Goal: Task Accomplishment & Management: Manage account settings

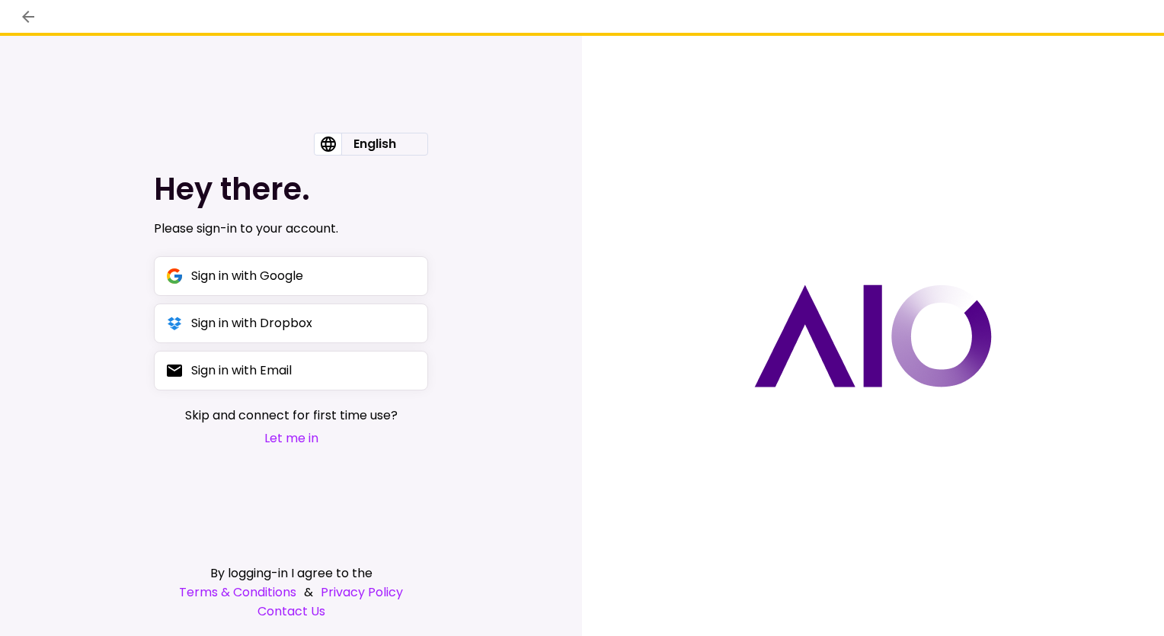
click at [309, 440] on button "Let me in" at bounding box center [291, 437] width 213 height 19
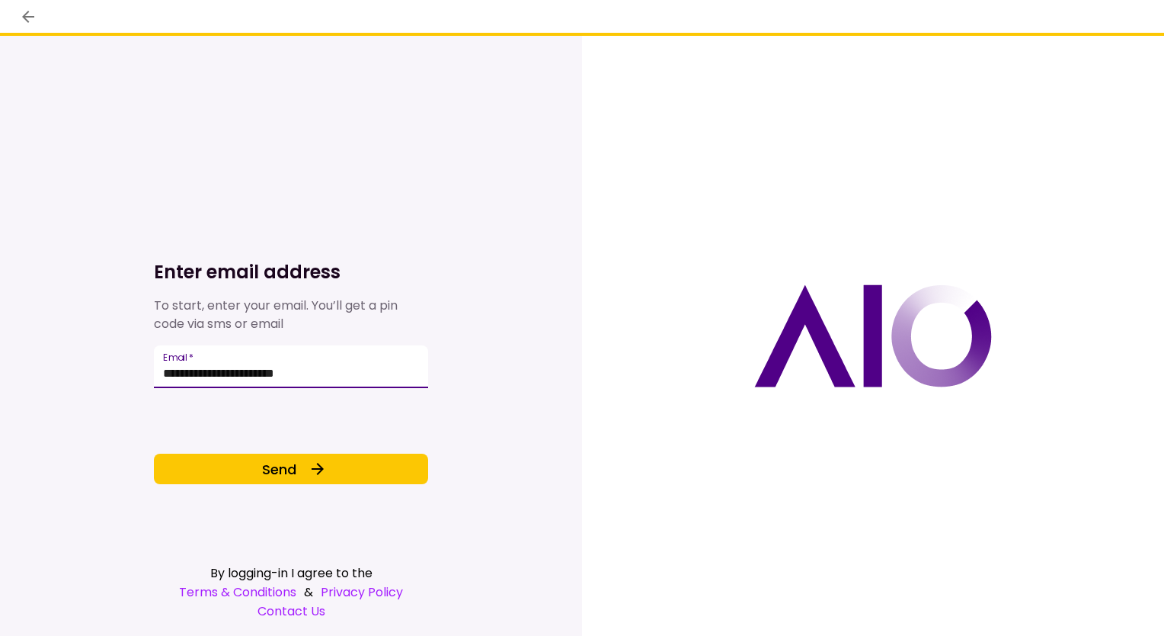
type input "**********"
click at [260, 511] on div "**********" at bounding box center [291, 336] width 274 height 600
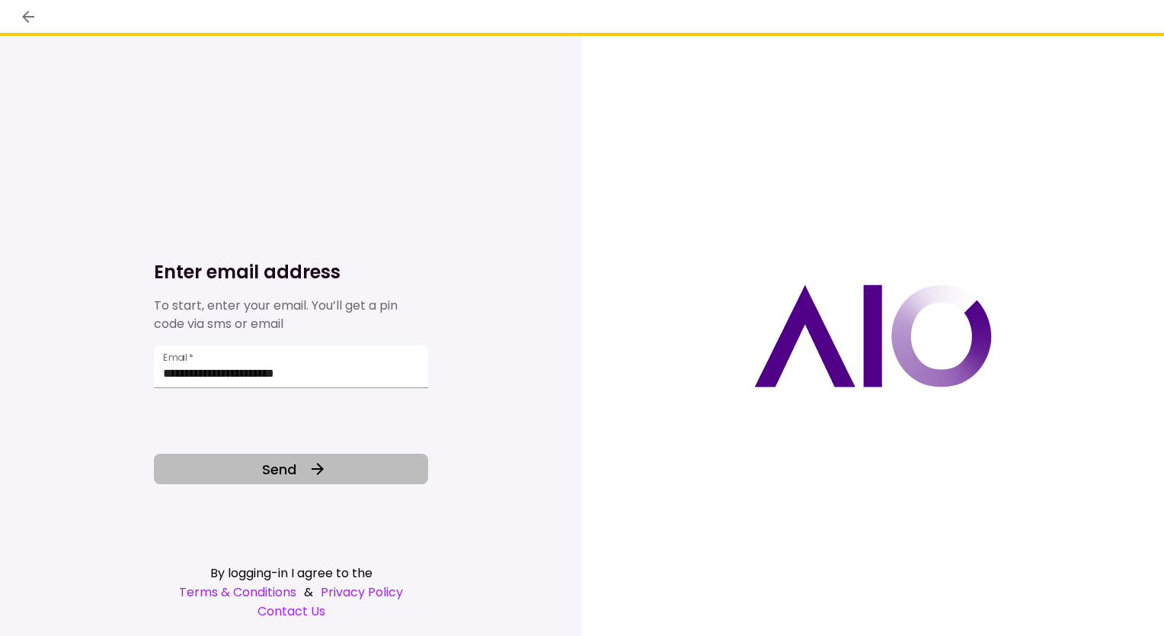
click at [250, 474] on button "Send" at bounding box center [291, 468] width 274 height 30
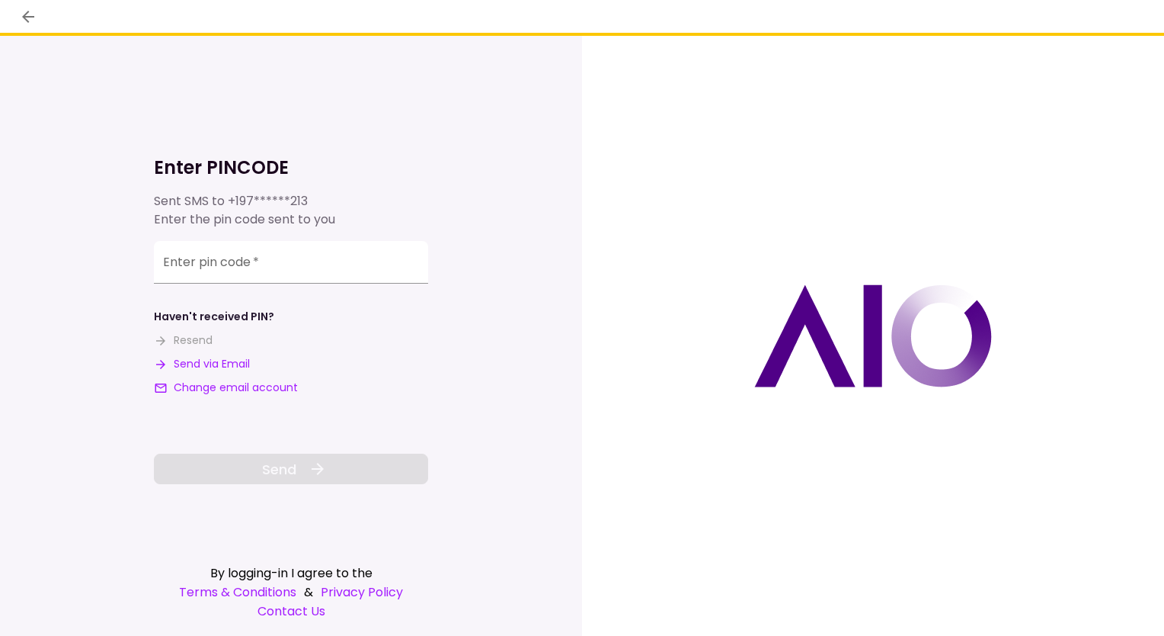
click at [210, 367] on button "Send via Email" at bounding box center [202, 364] width 96 height 16
click at [210, 273] on input "**********" at bounding box center [291, 264] width 274 height 43
paste input "******"
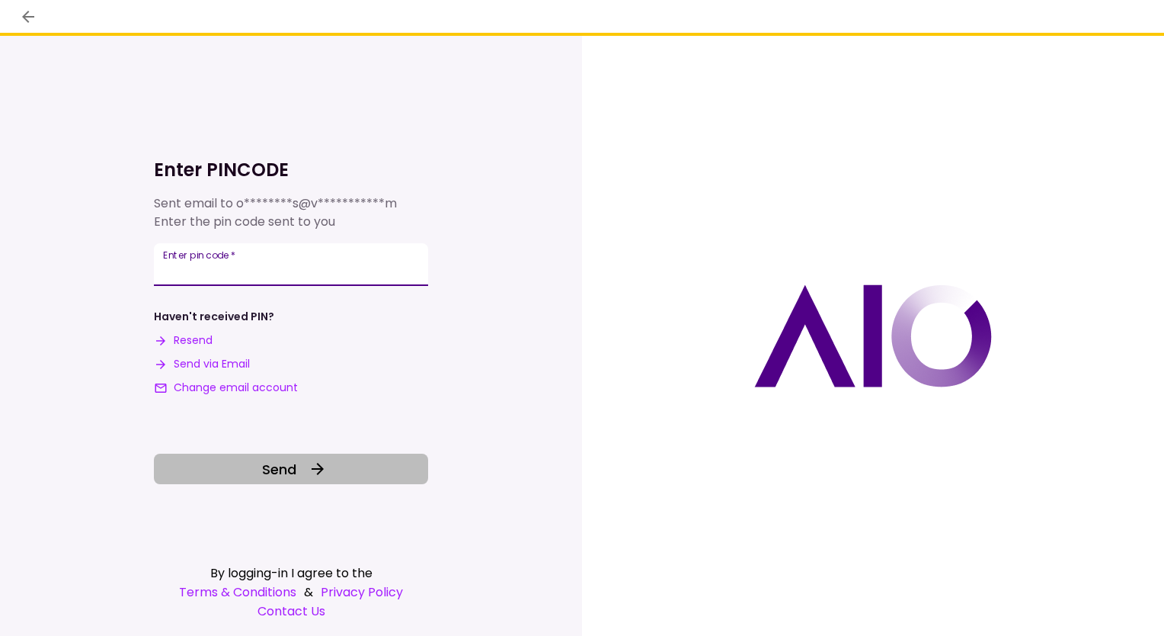
type input "******"
click at [344, 465] on button "Send" at bounding box center [291, 468] width 274 height 30
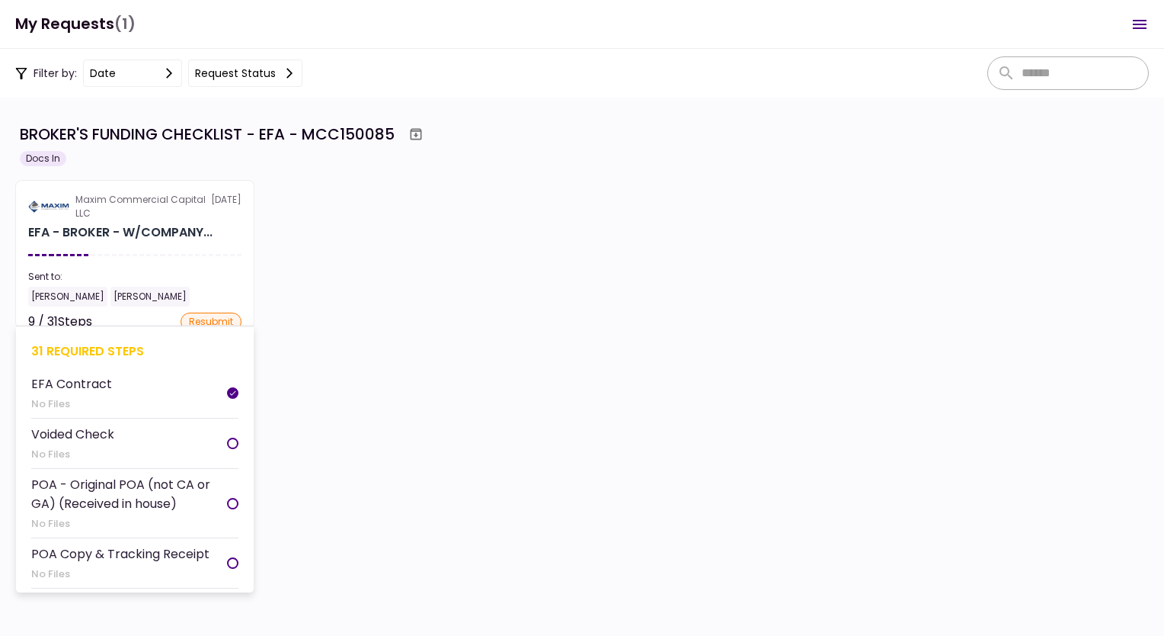
click at [90, 258] on section "Maxim Commercial Capital LLC [DATE] EFA - BROKER - W/COMPANY... Sent to: [PERSO…" at bounding box center [134, 254] width 239 height 149
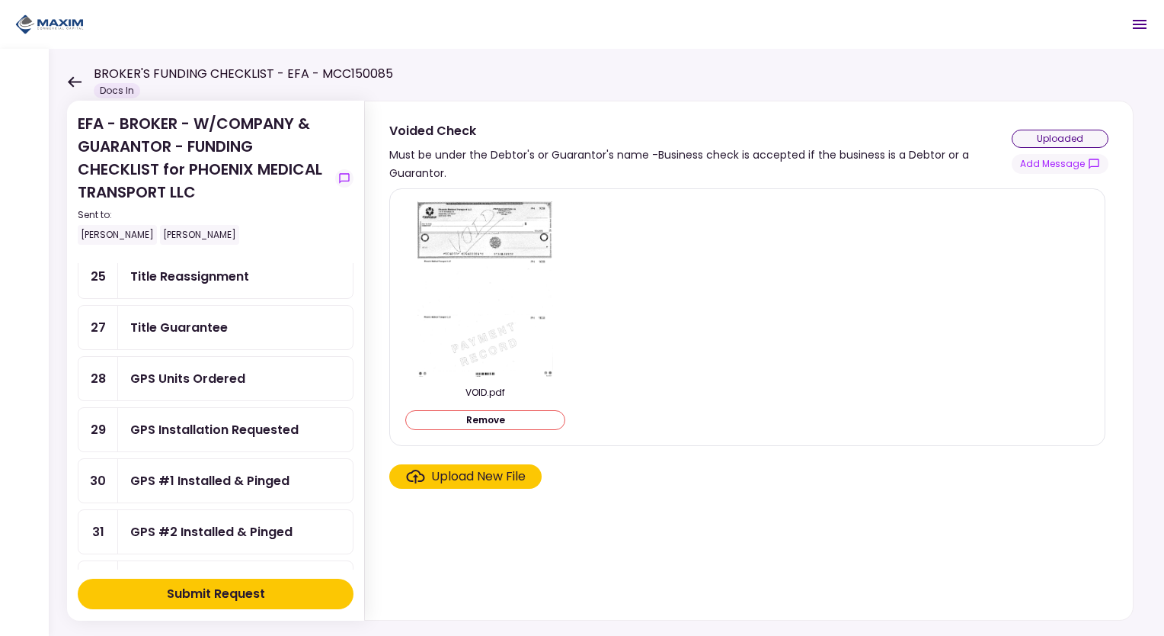
scroll to position [914, 0]
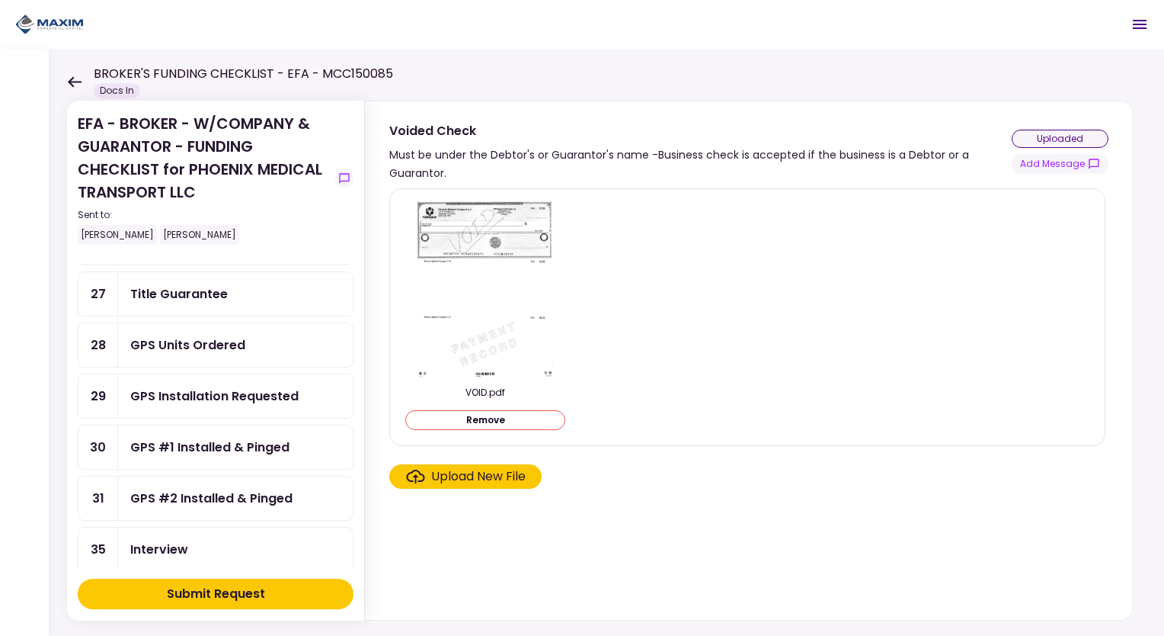
click at [201, 335] on div "GPS Units Ordered" at bounding box center [187, 344] width 115 height 19
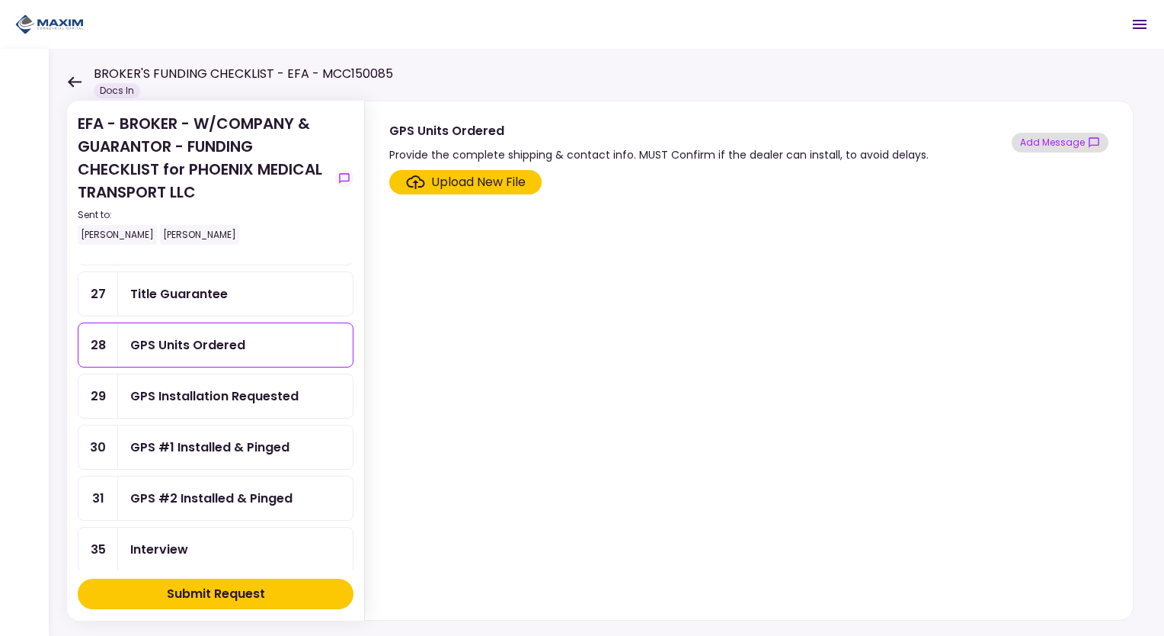
click at [1055, 141] on button "Add Message" at bounding box center [1060, 143] width 97 height 20
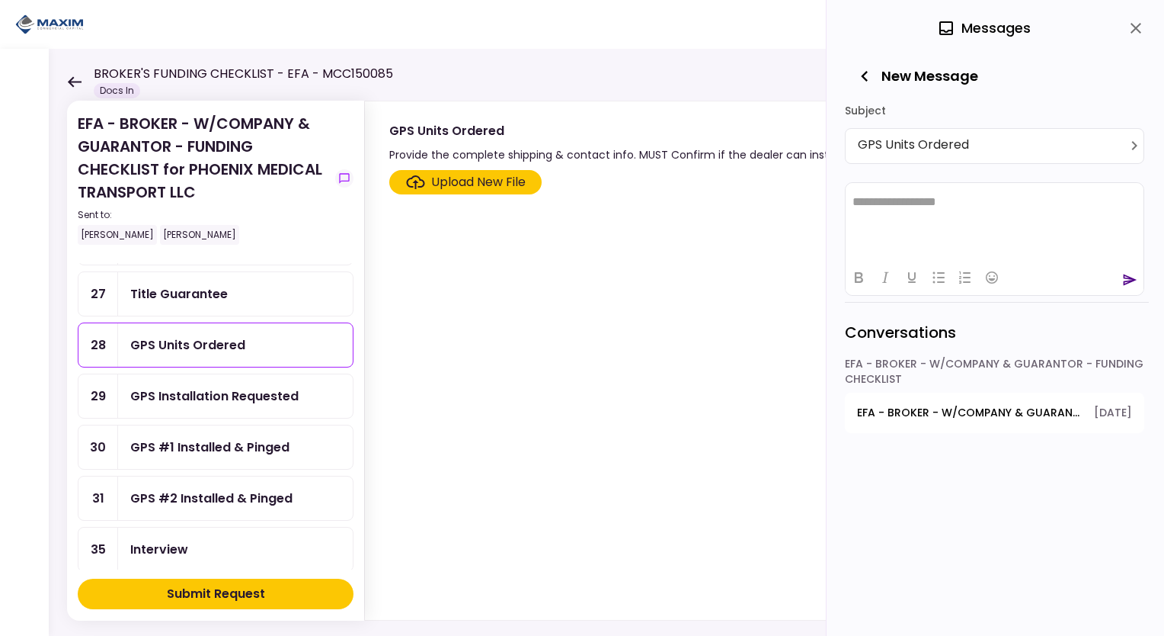
click at [991, 220] on html "**********" at bounding box center [995, 201] width 298 height 38
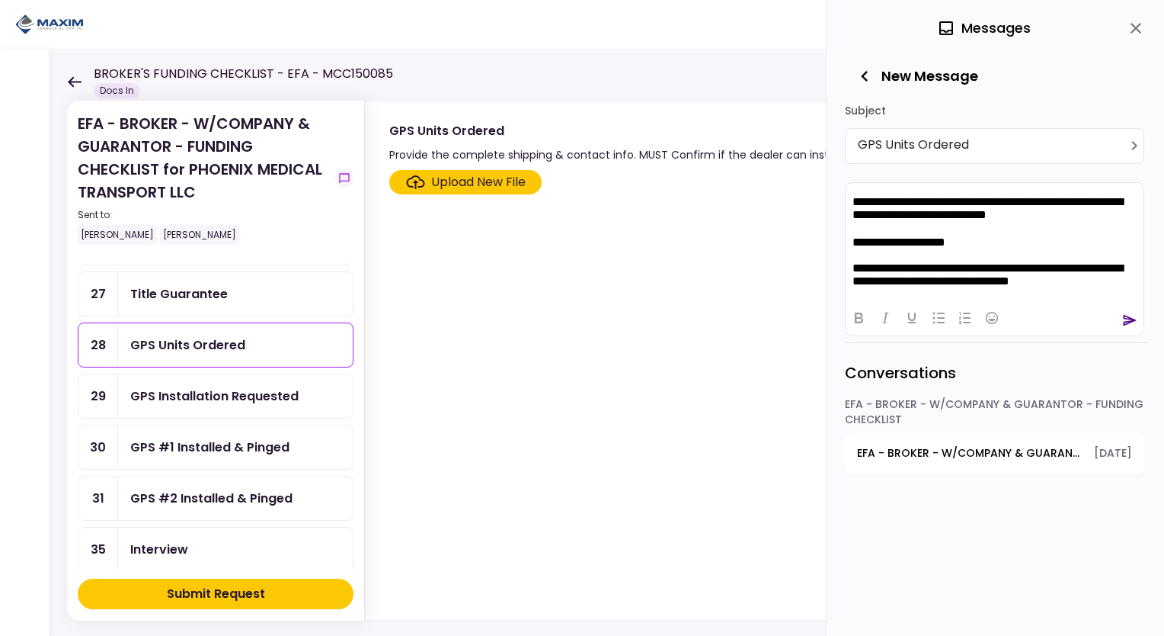
click at [1126, 317] on icon "send" at bounding box center [1131, 319] width 14 height 11
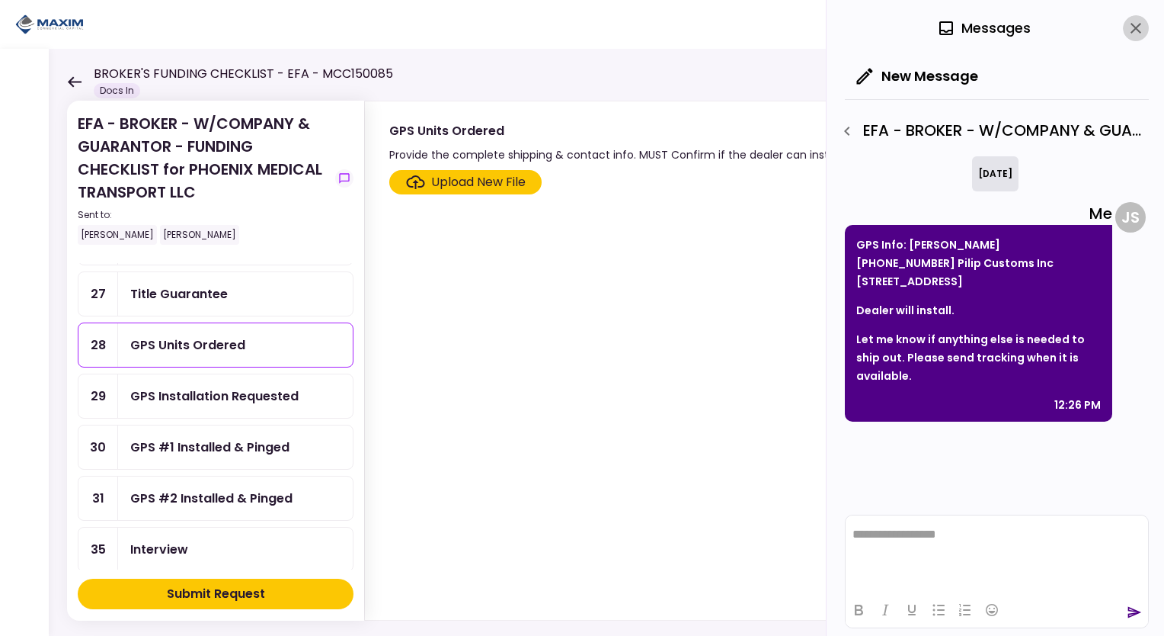
click at [1142, 24] on icon "close" at bounding box center [1136, 28] width 18 height 18
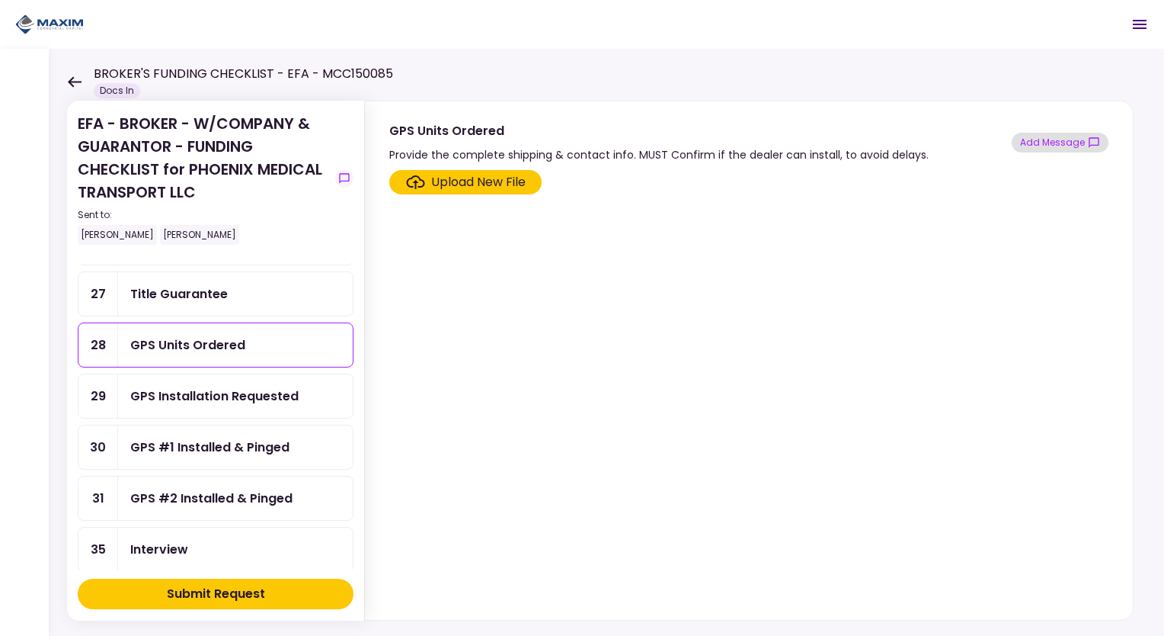
click at [1061, 140] on button "Add Message" at bounding box center [1060, 143] width 97 height 20
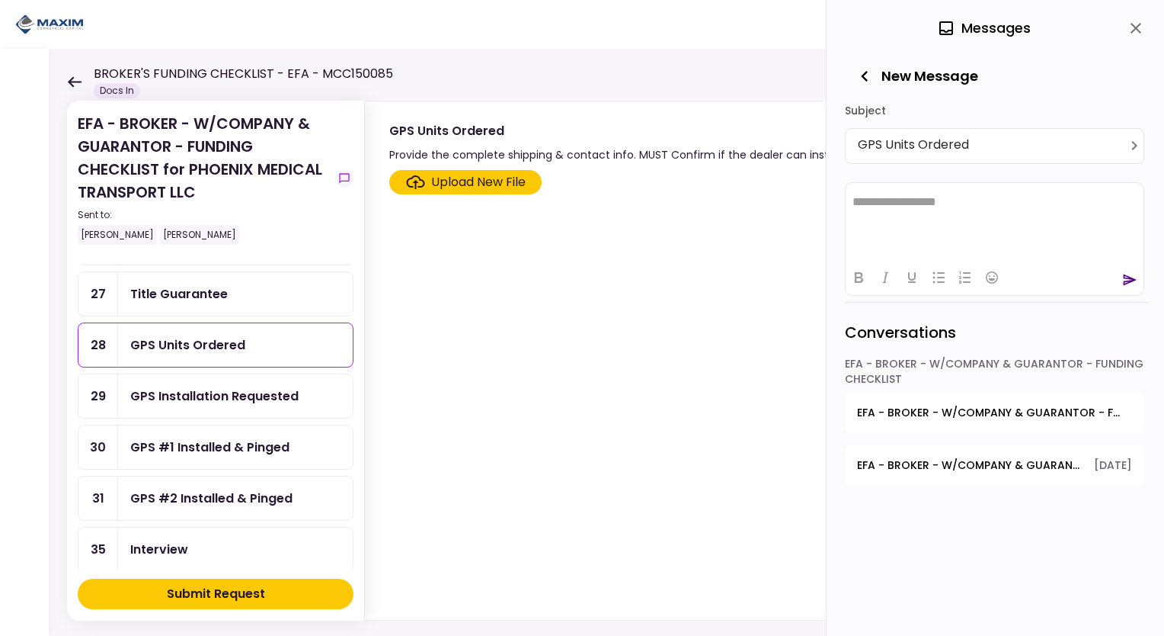
click at [980, 462] on span "EFA - BROKER - W/COMPANY & GUARANTOR - FUNDING CHECKLIST - Sales Tax Paid" at bounding box center [970, 465] width 226 height 16
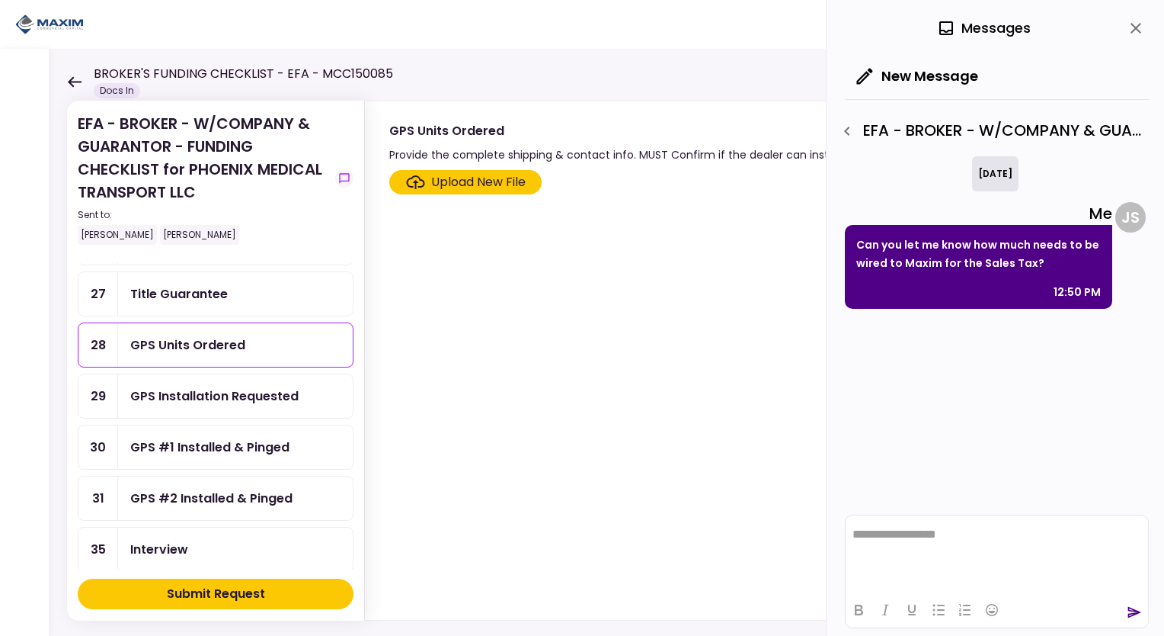
click at [1137, 26] on icon "close" at bounding box center [1136, 28] width 11 height 11
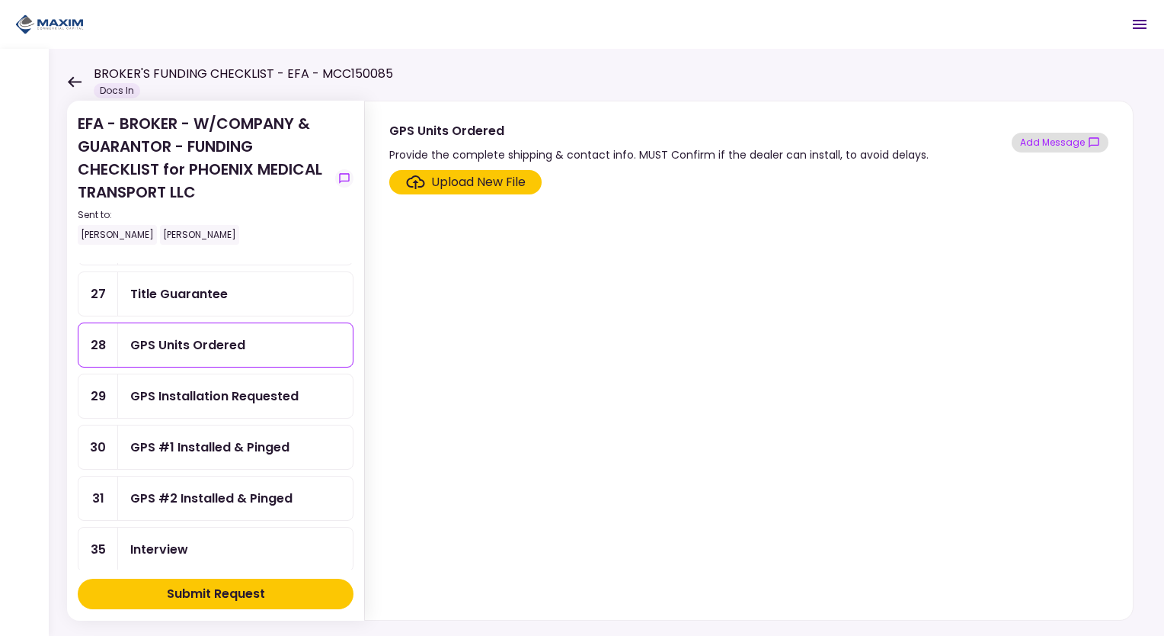
click at [1052, 134] on button "Add Message" at bounding box center [1060, 143] width 97 height 20
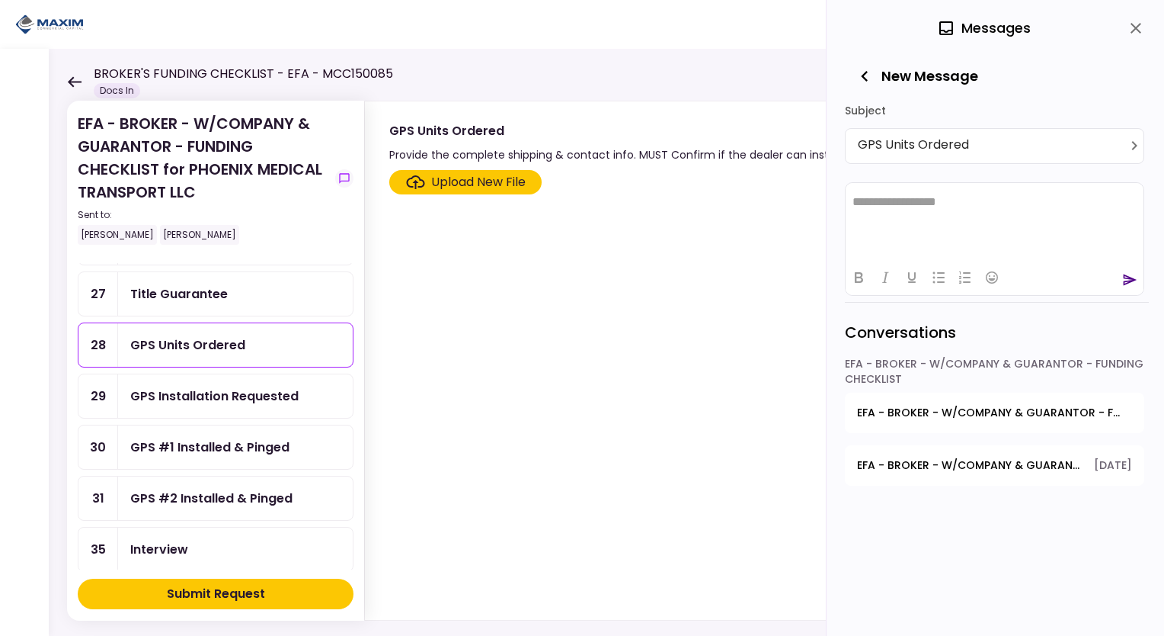
click at [969, 423] on button "EFA - BROKER - W/COMPANY & GUARANTOR - FUNDING CHECKLIST - GPS Units Ordered" at bounding box center [994, 412] width 299 height 40
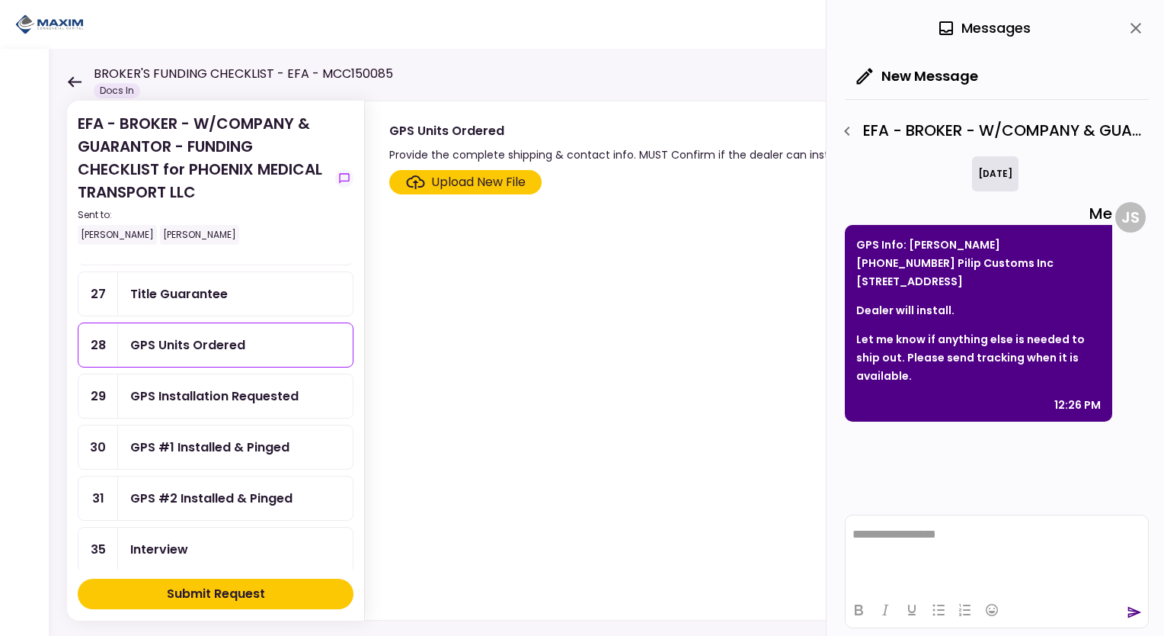
click at [1141, 20] on icon "close" at bounding box center [1136, 28] width 18 height 18
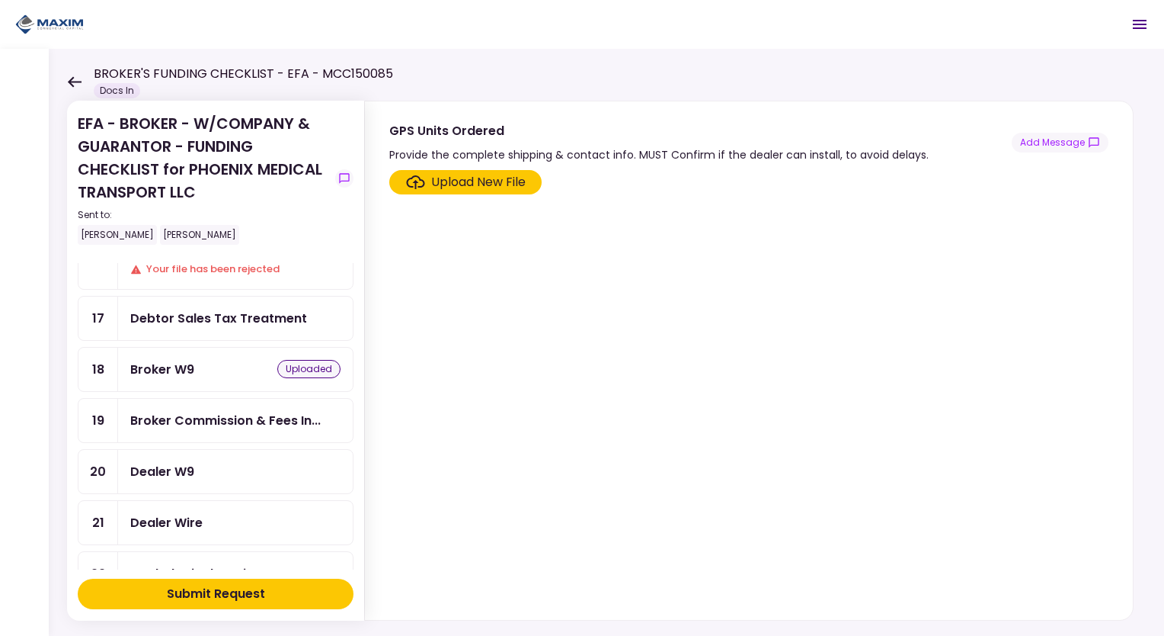
scroll to position [457, 0]
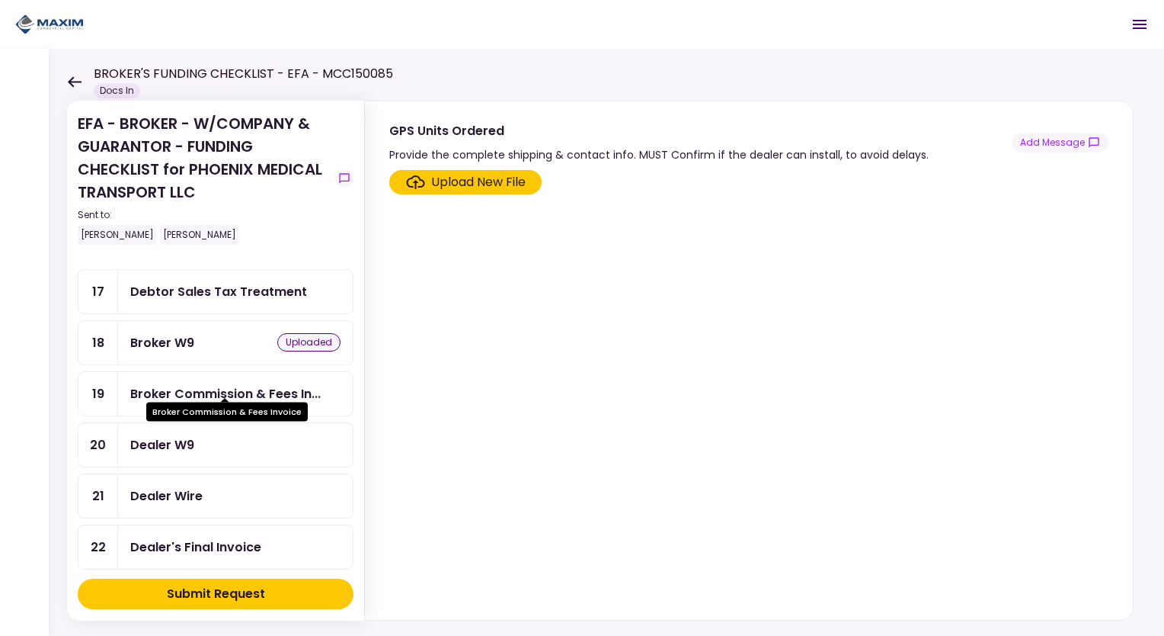
click at [240, 384] on div "Broker Commission & Fees In..." at bounding box center [225, 393] width 191 height 19
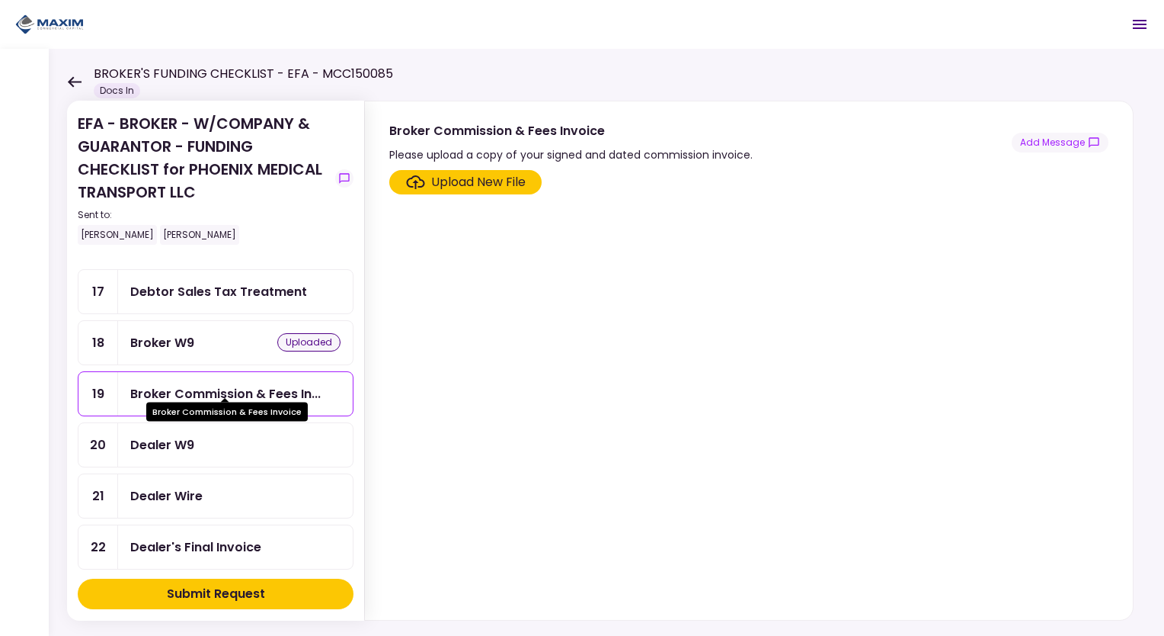
click at [312, 384] on div "Broker Commission & Fees In..." at bounding box center [225, 393] width 191 height 19
click at [485, 187] on div "Upload New File" at bounding box center [478, 182] width 94 height 18
click at [0, 0] on input "Upload New File" at bounding box center [0, 0] width 0 height 0
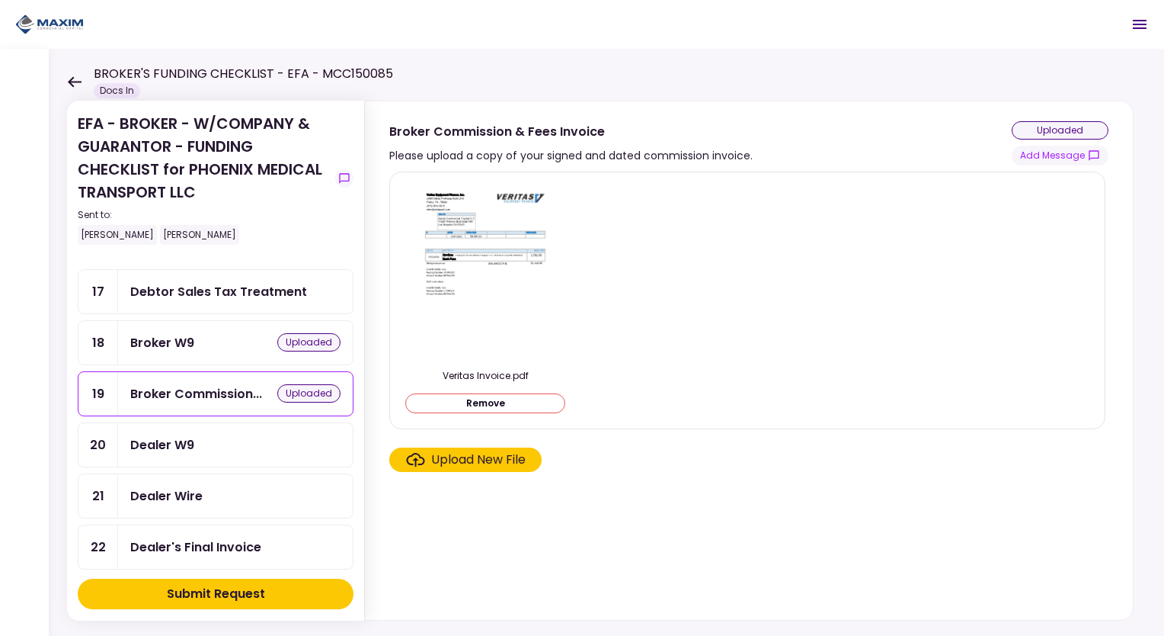
click at [181, 437] on div "Dealer W9" at bounding box center [162, 444] width 64 height 19
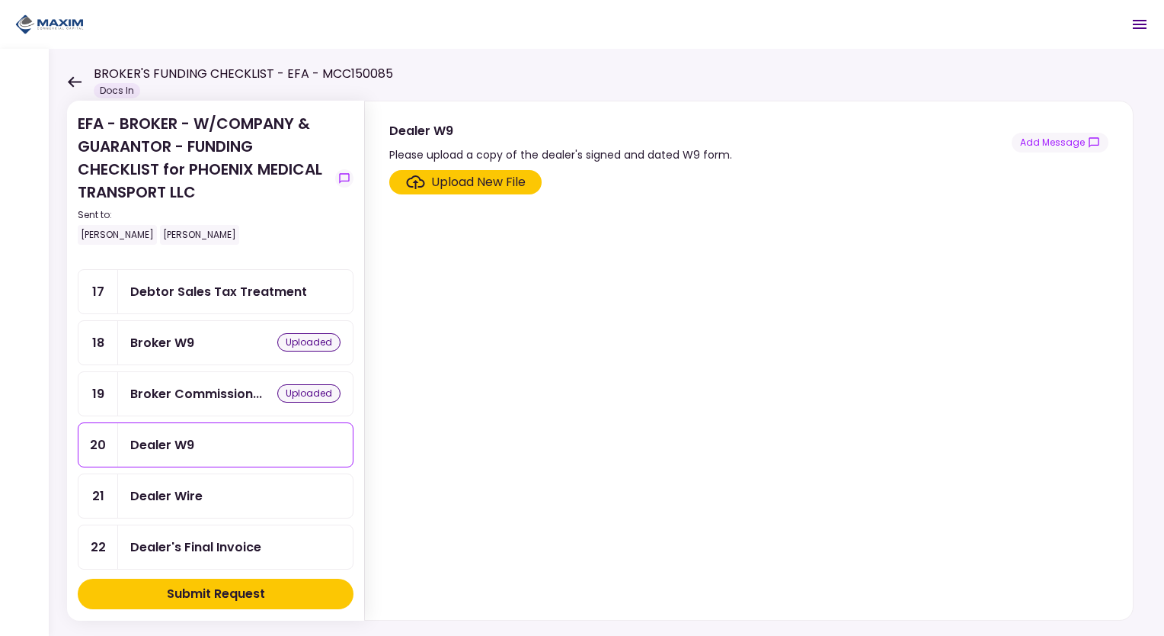
click at [460, 184] on div "Upload New File" at bounding box center [478, 182] width 94 height 18
click at [0, 0] on input "Upload New File" at bounding box center [0, 0] width 0 height 0
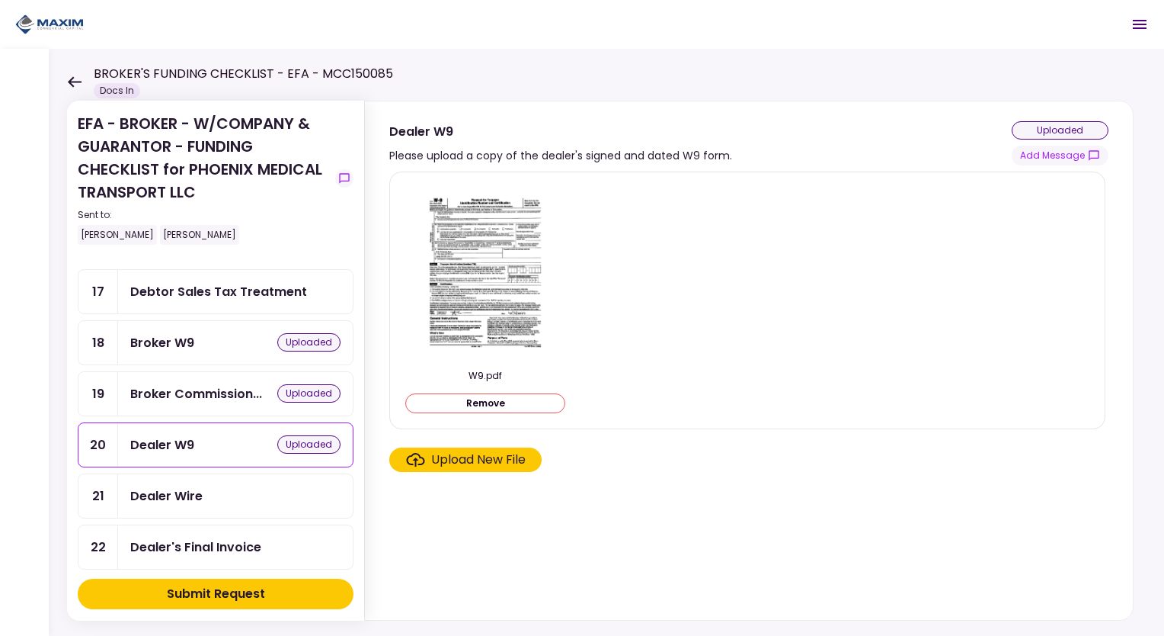
click at [305, 474] on div "Dealer Wire" at bounding box center [235, 495] width 235 height 43
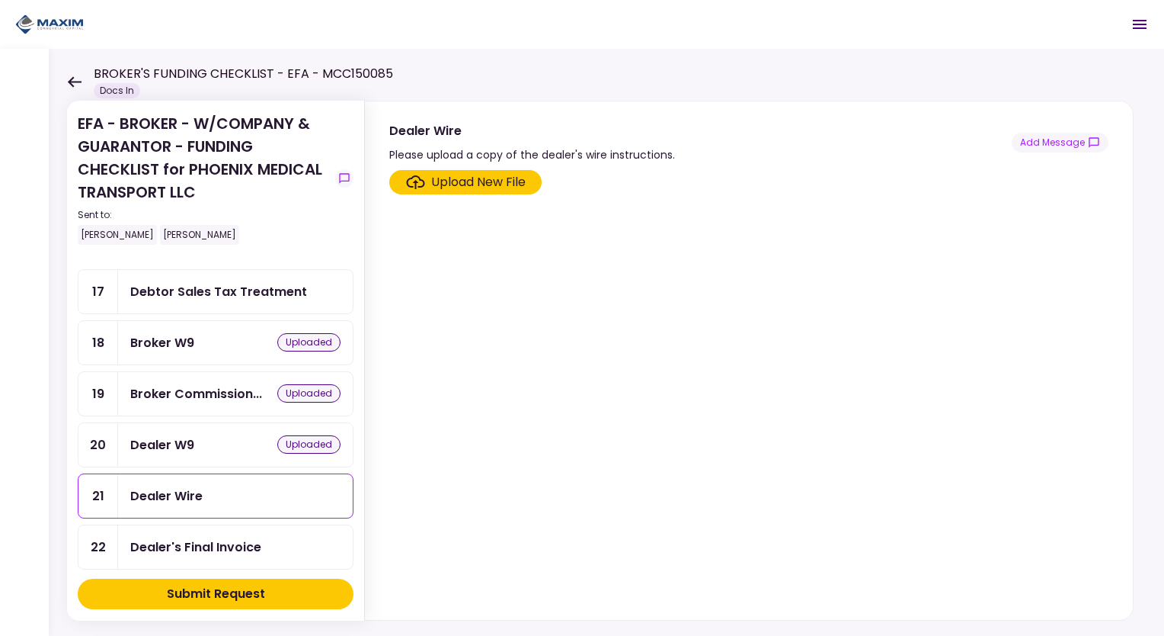
click at [423, 175] on icon "Click here to upload the required document" at bounding box center [415, 182] width 19 height 14
click at [0, 0] on input "Upload New File" at bounding box center [0, 0] width 0 height 0
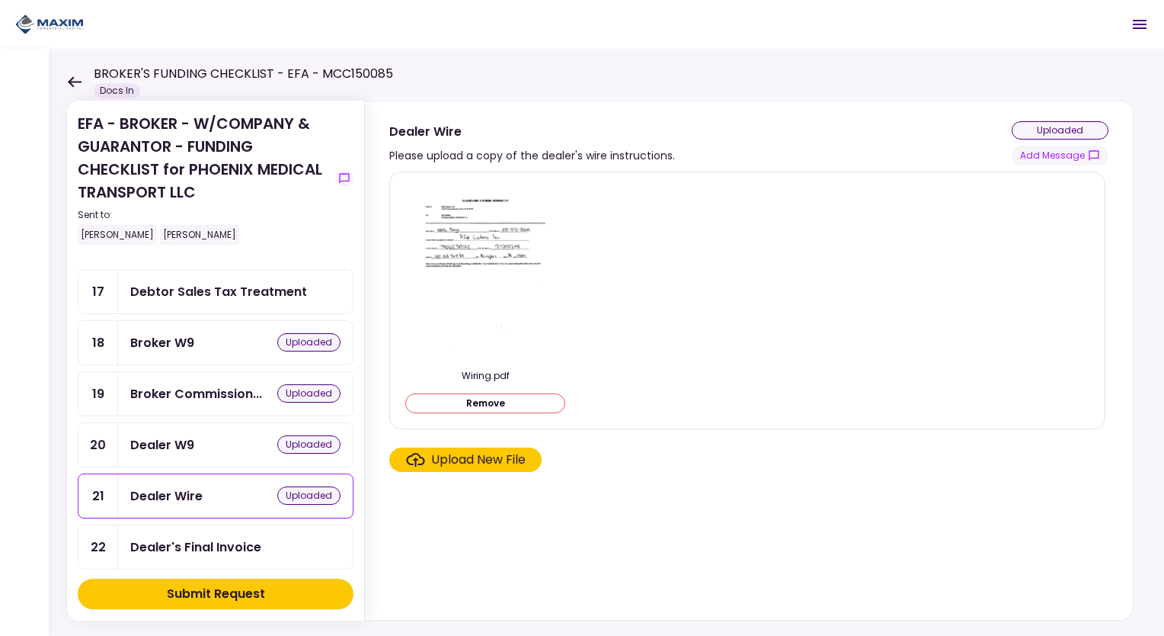
click at [250, 537] on div "Dealer's Final Invoice" at bounding box center [195, 546] width 131 height 19
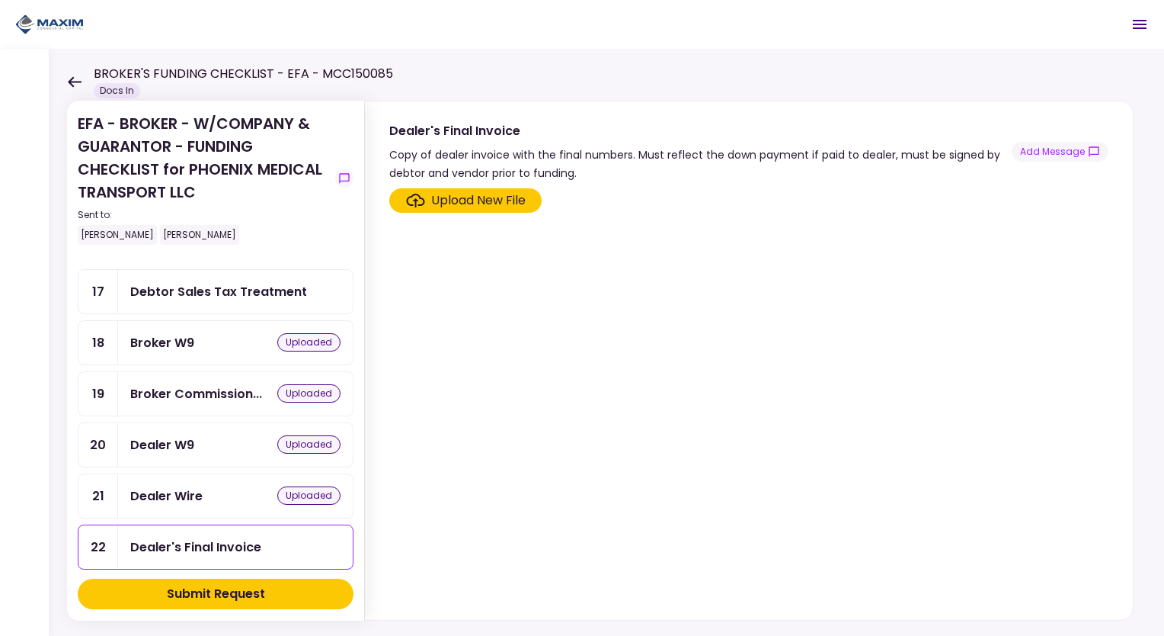
click at [449, 199] on div "Upload New File" at bounding box center [478, 200] width 94 height 18
click at [0, 0] on input "Upload New File" at bounding box center [0, 0] width 0 height 0
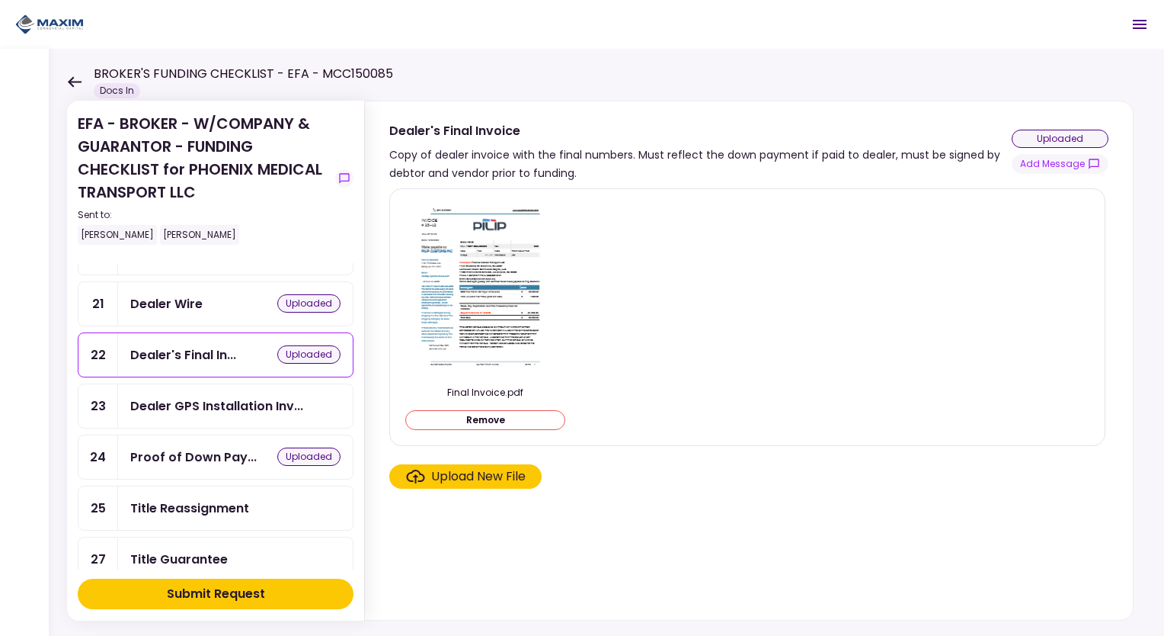
scroll to position [686, 0]
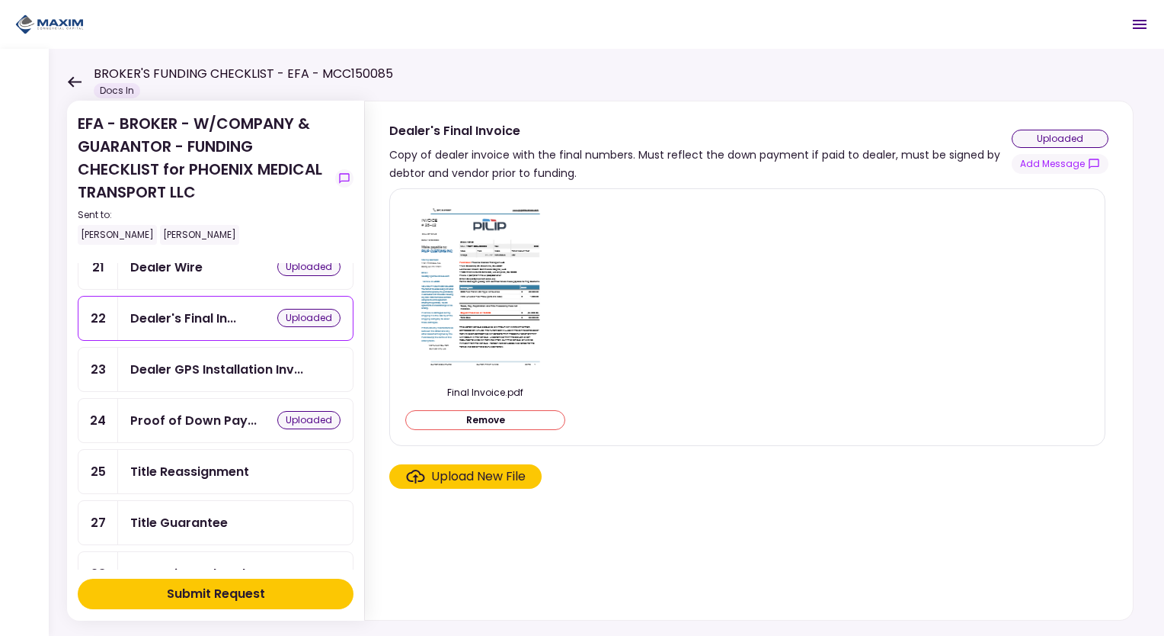
click at [237, 462] on div "Title Reassignment" at bounding box center [189, 471] width 119 height 19
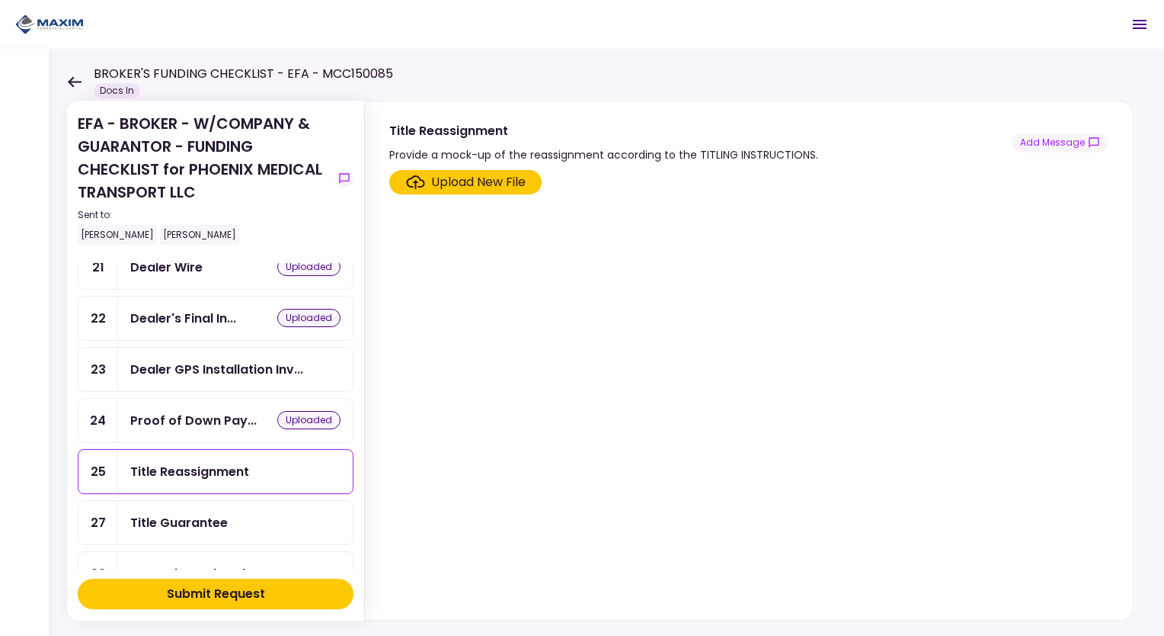
click at [237, 462] on div "Title Reassignment" at bounding box center [189, 471] width 119 height 19
click at [472, 194] on section "Upload New File" at bounding box center [748, 392] width 719 height 444
click at [469, 181] on div "Upload New File" at bounding box center [478, 182] width 94 height 18
click at [0, 0] on input "Upload New File" at bounding box center [0, 0] width 0 height 0
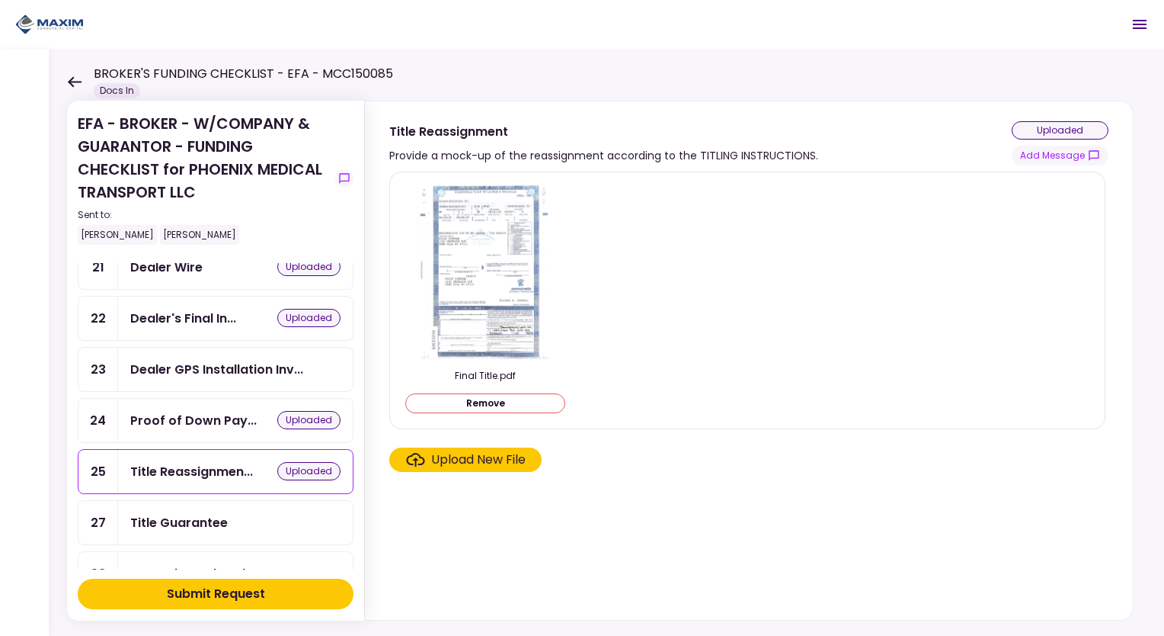
click at [245, 501] on div "Title Guarantee" at bounding box center [235, 522] width 235 height 43
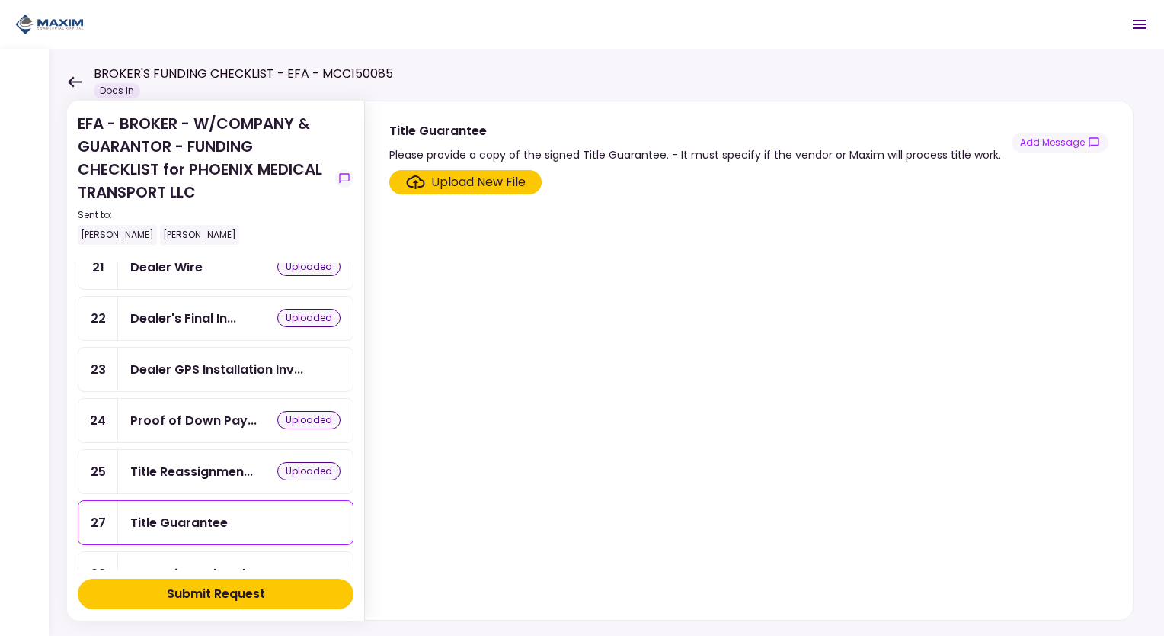
click at [426, 170] on label "Upload New File" at bounding box center [465, 182] width 152 height 24
click at [0, 0] on input "Upload New File" at bounding box center [0, 0] width 0 height 0
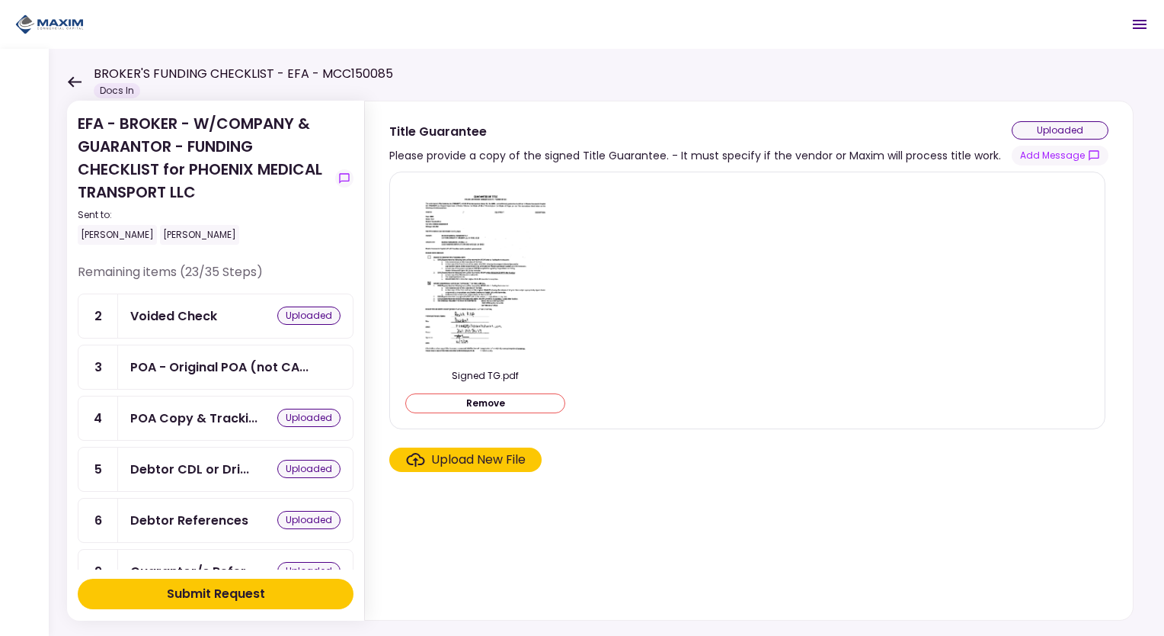
click at [221, 403] on div "POA Copy & Tracki... uploaded" at bounding box center [235, 417] width 235 height 43
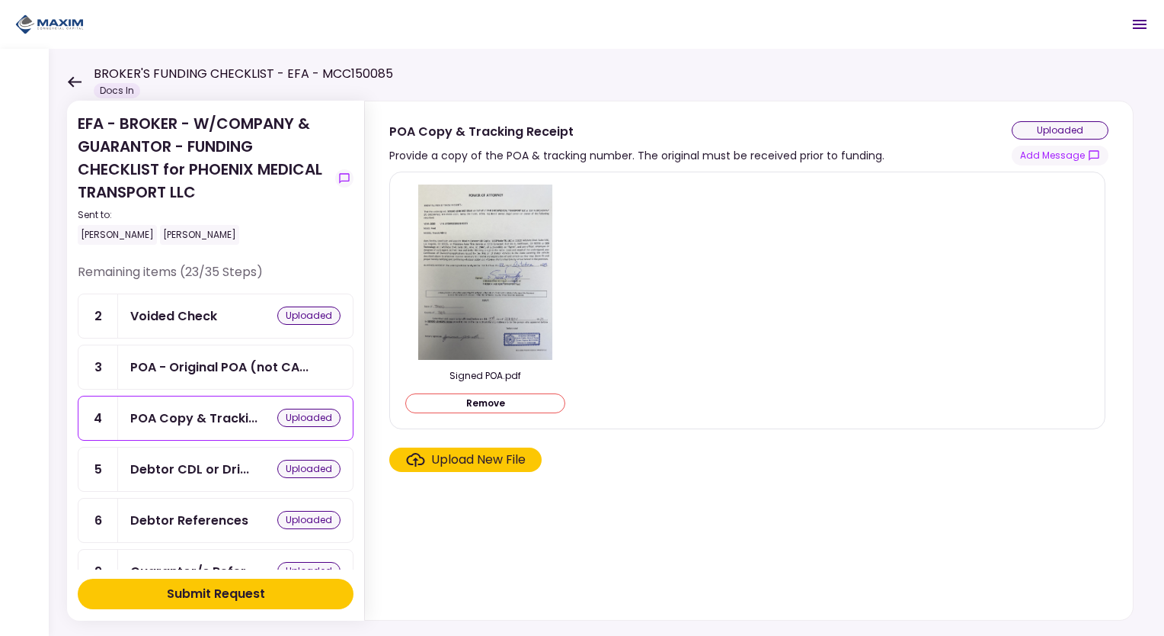
click at [229, 344] on link "3 POA - Original POA (not CA..." at bounding box center [216, 366] width 276 height 45
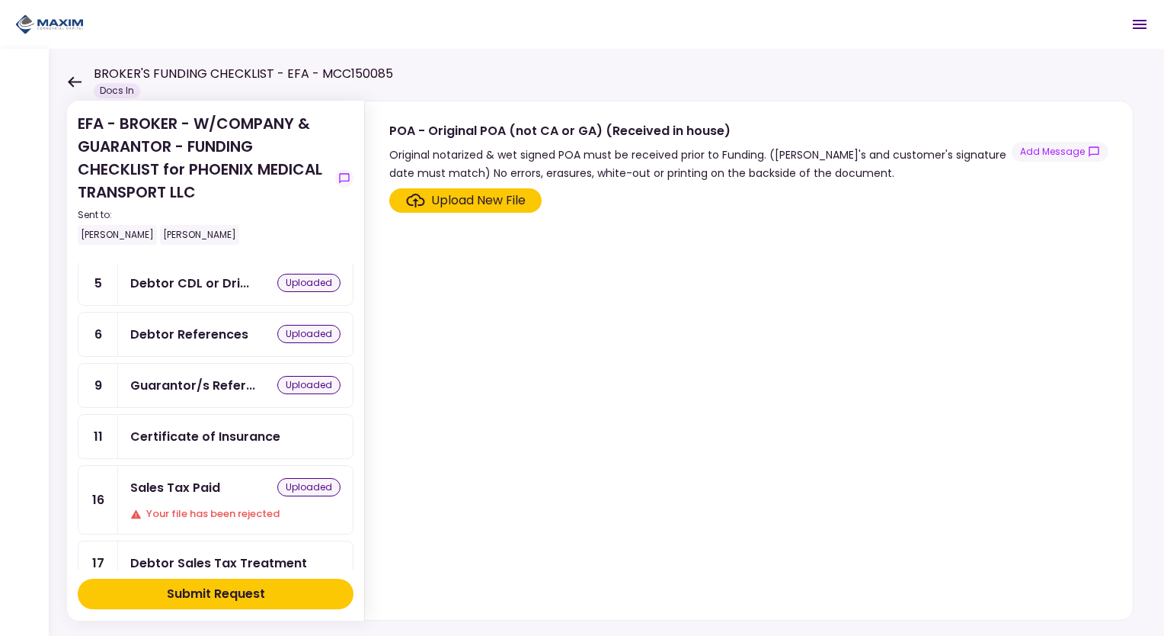
scroll to position [76, 0]
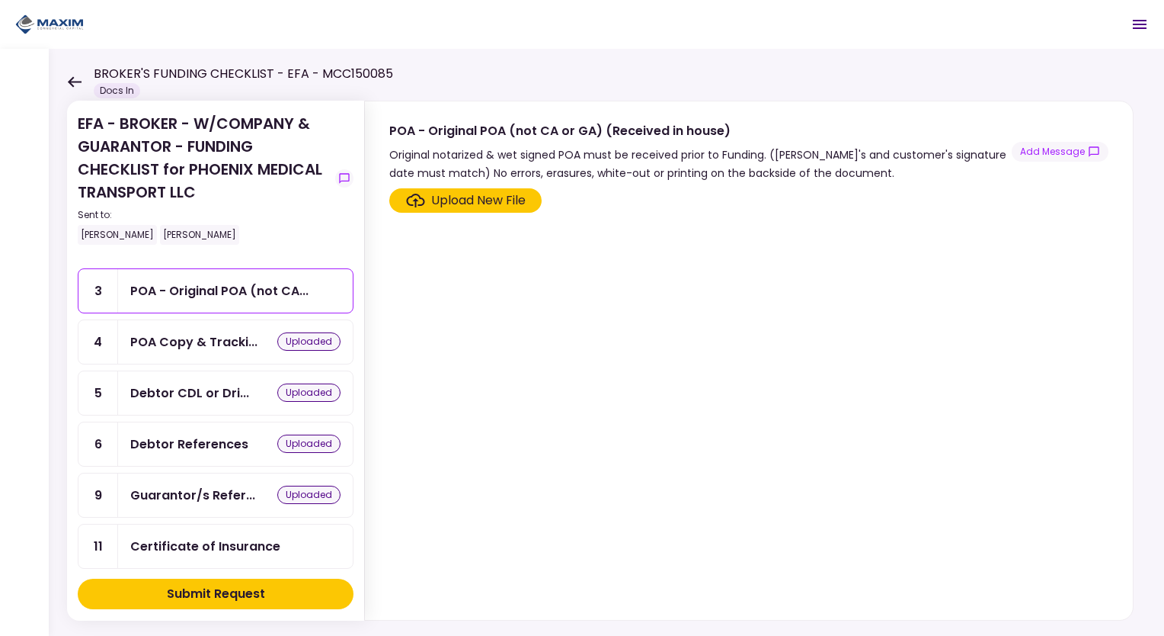
click at [72, 76] on icon at bounding box center [74, 81] width 14 height 11
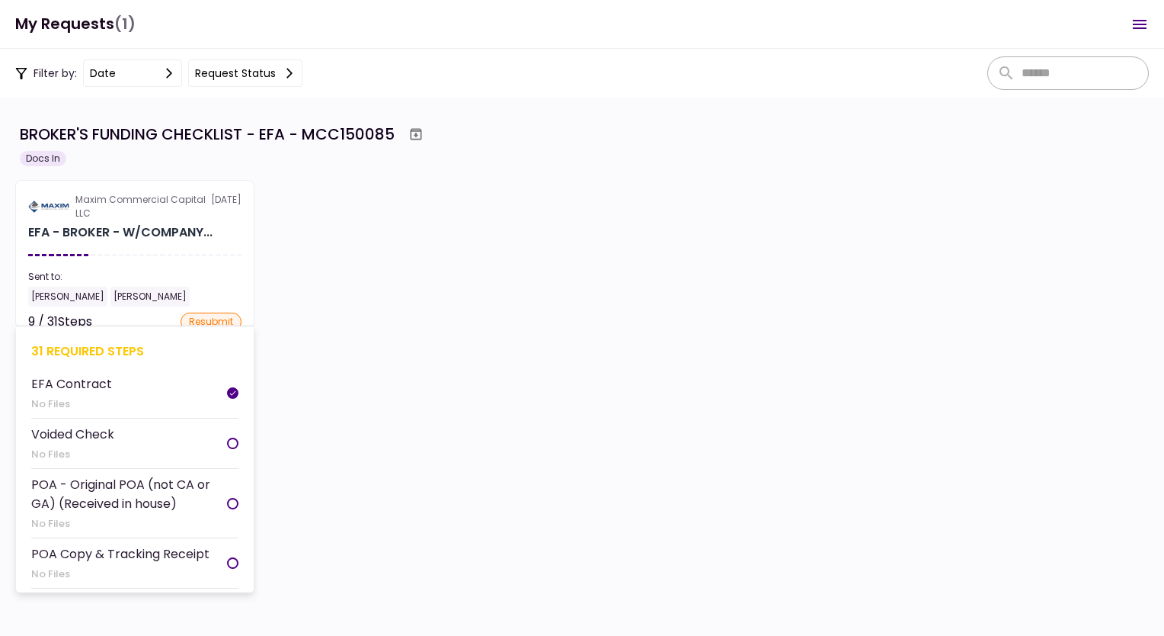
click at [168, 283] on div "Sent to:" at bounding box center [134, 277] width 213 height 14
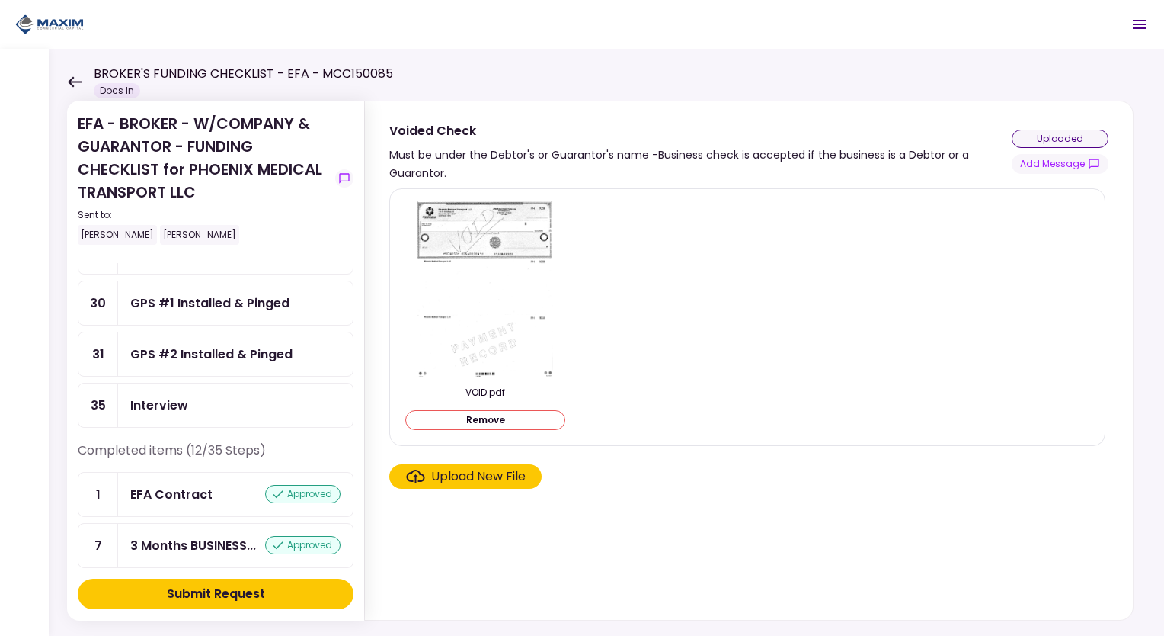
scroll to position [1295, 0]
